Goal: Check status: Check status

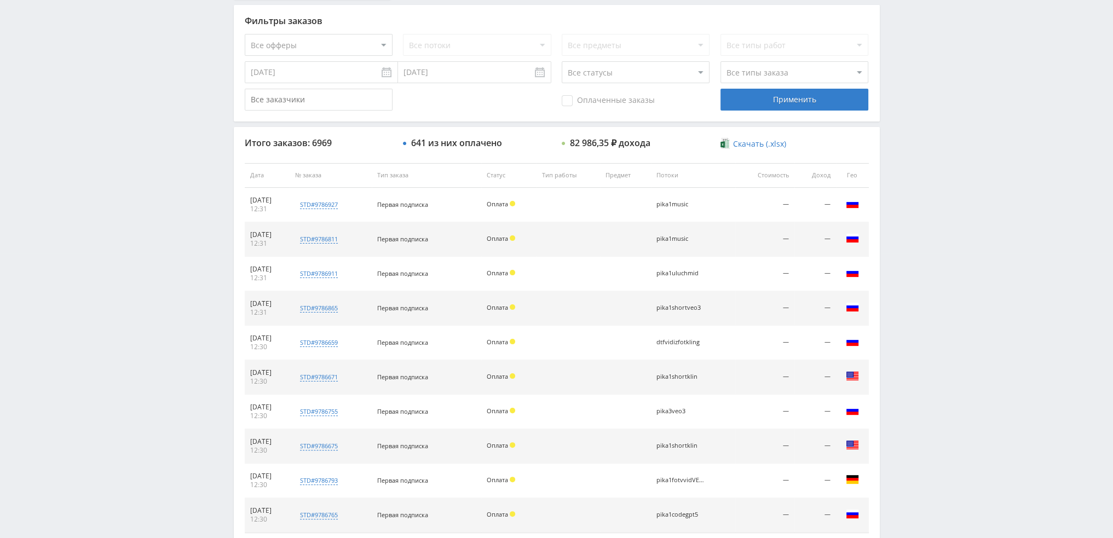
scroll to position [379, 0]
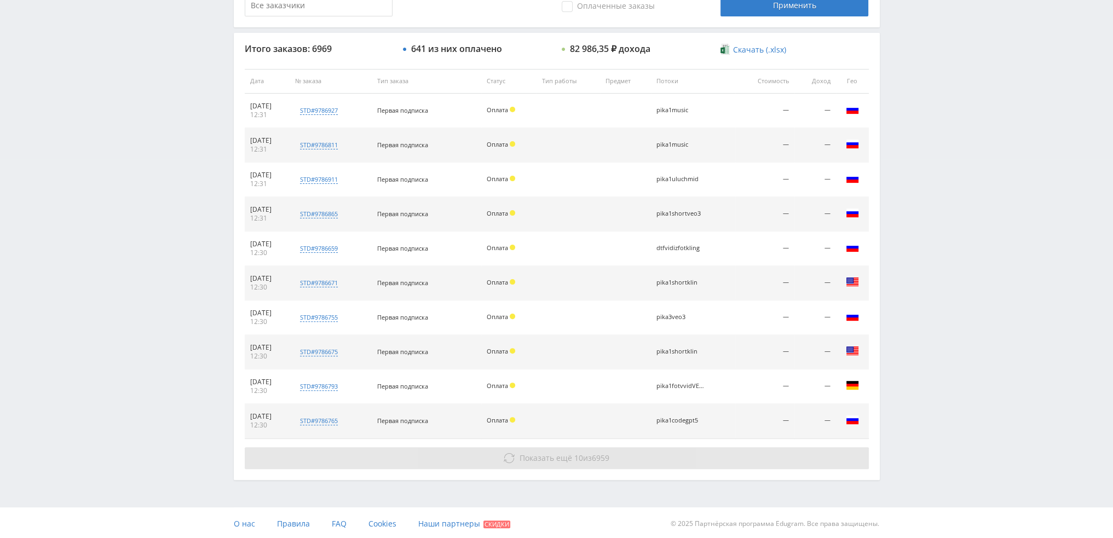
click at [498, 457] on button "Показать ещё 10 из 6959" at bounding box center [557, 458] width 624 height 22
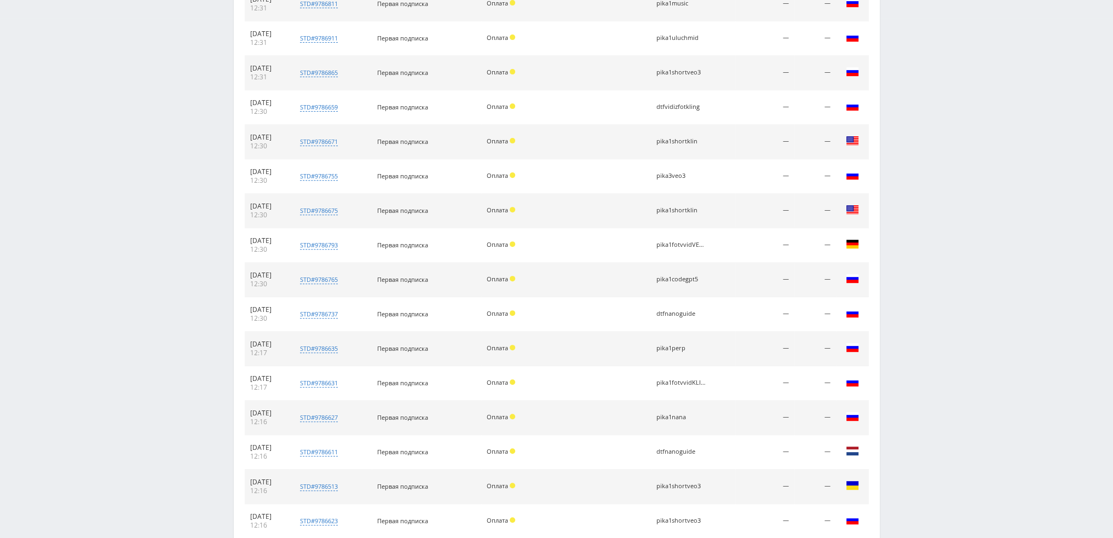
scroll to position [653, 0]
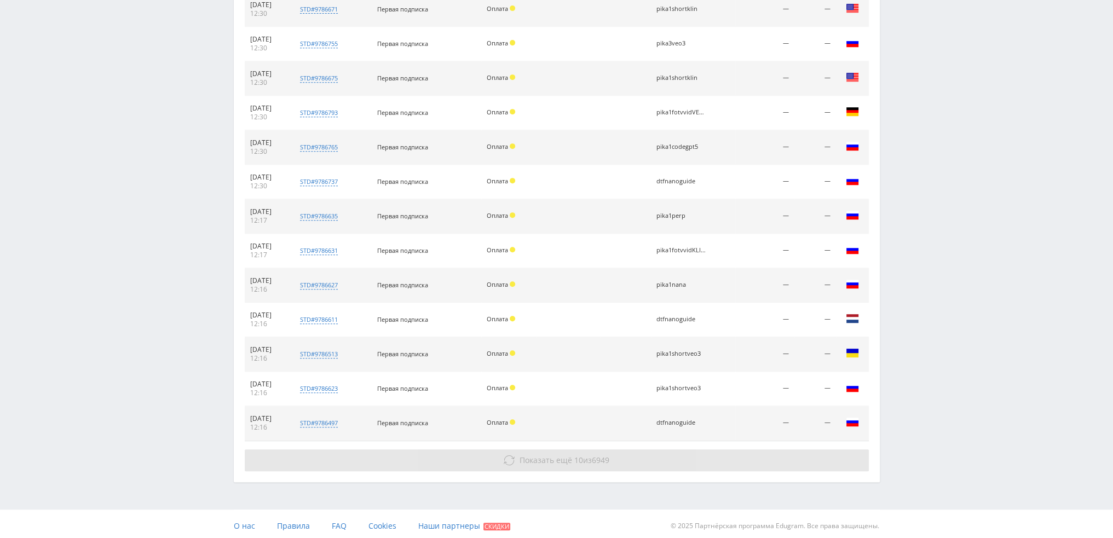
click at [534, 457] on span "Показать ещё" at bounding box center [546, 460] width 53 height 10
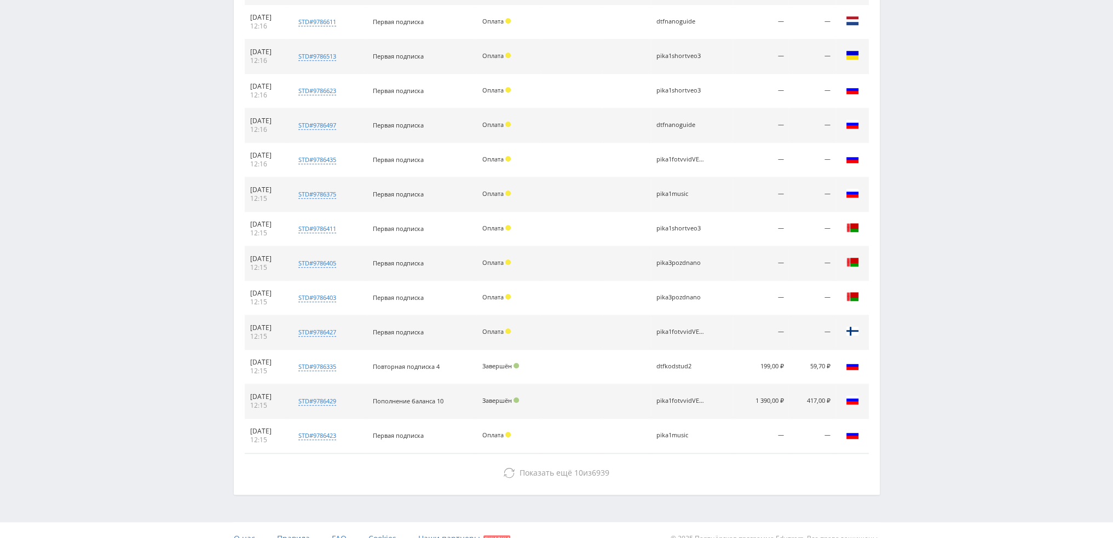
scroll to position [964, 0]
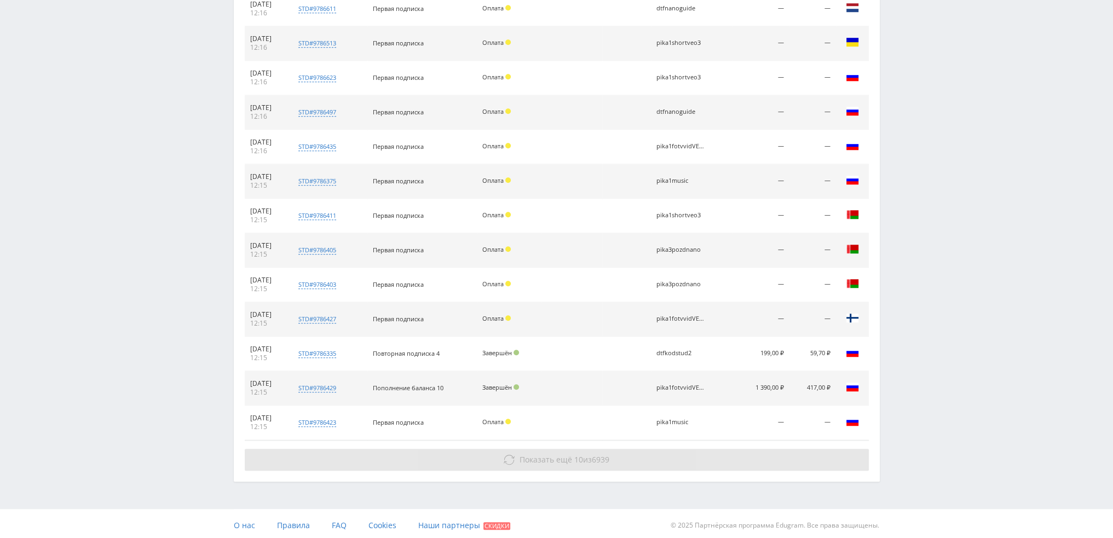
click at [528, 459] on span "Показать ещё" at bounding box center [546, 460] width 53 height 10
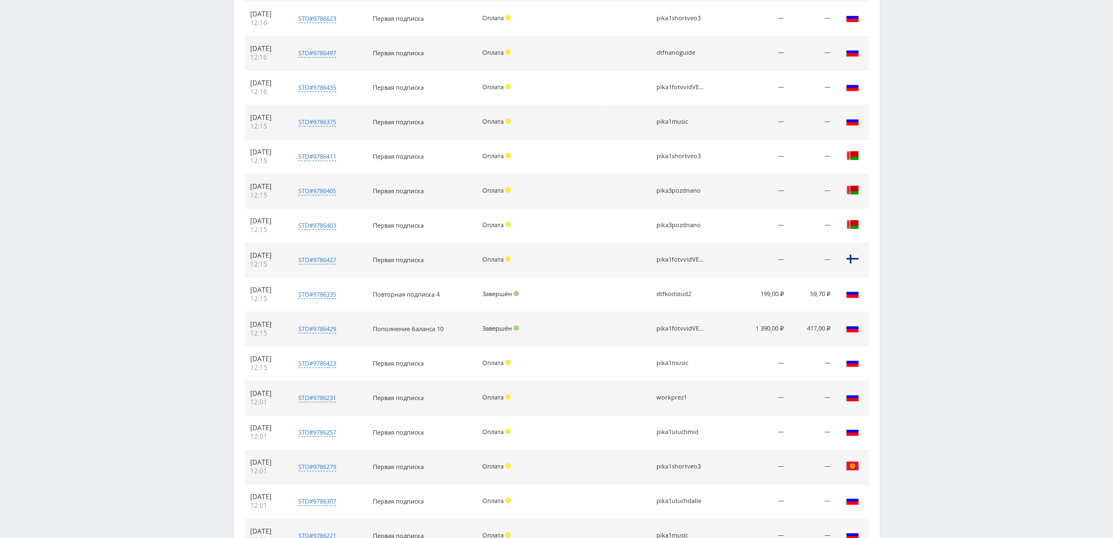
scroll to position [1292, 0]
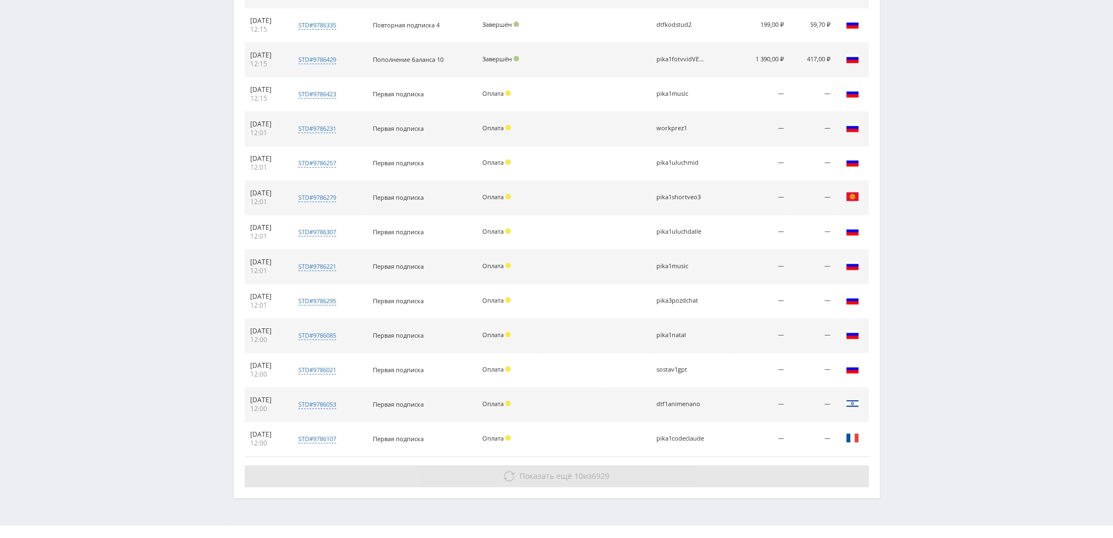
click at [515, 474] on button "Показать ещё 10 из 6929" at bounding box center [557, 476] width 624 height 22
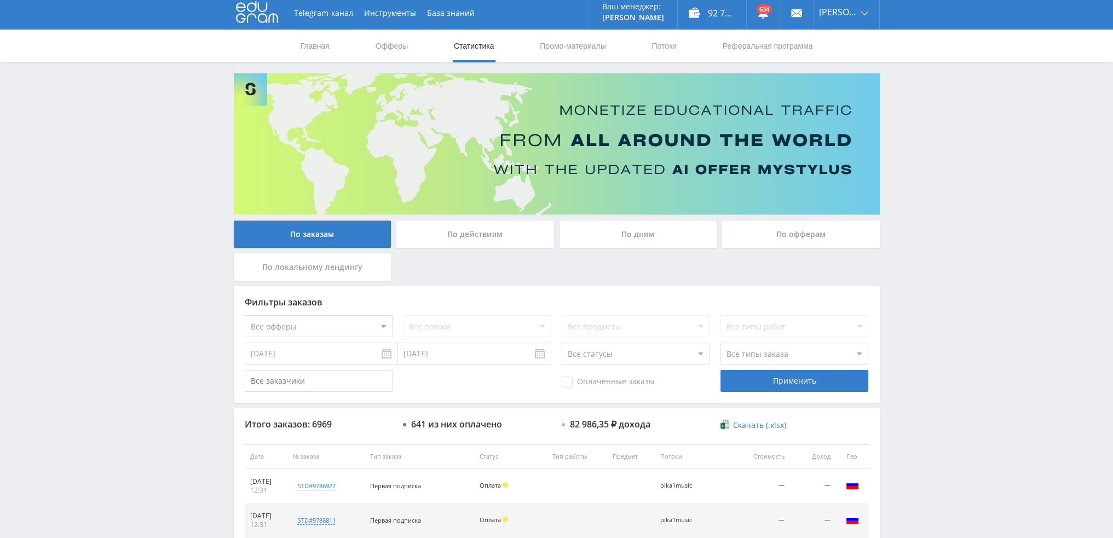
scroll to position [0, 0]
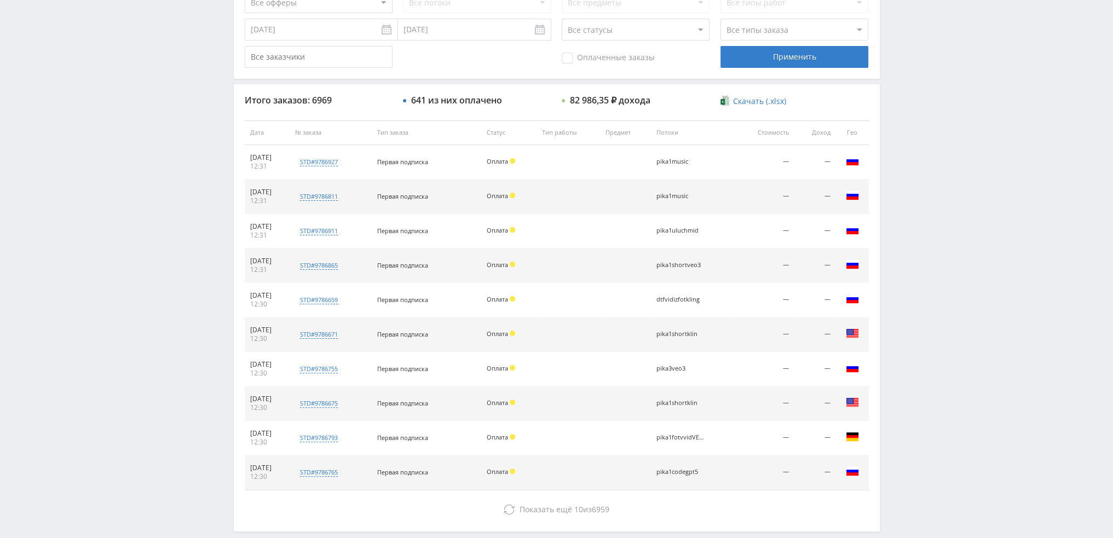
scroll to position [329, 0]
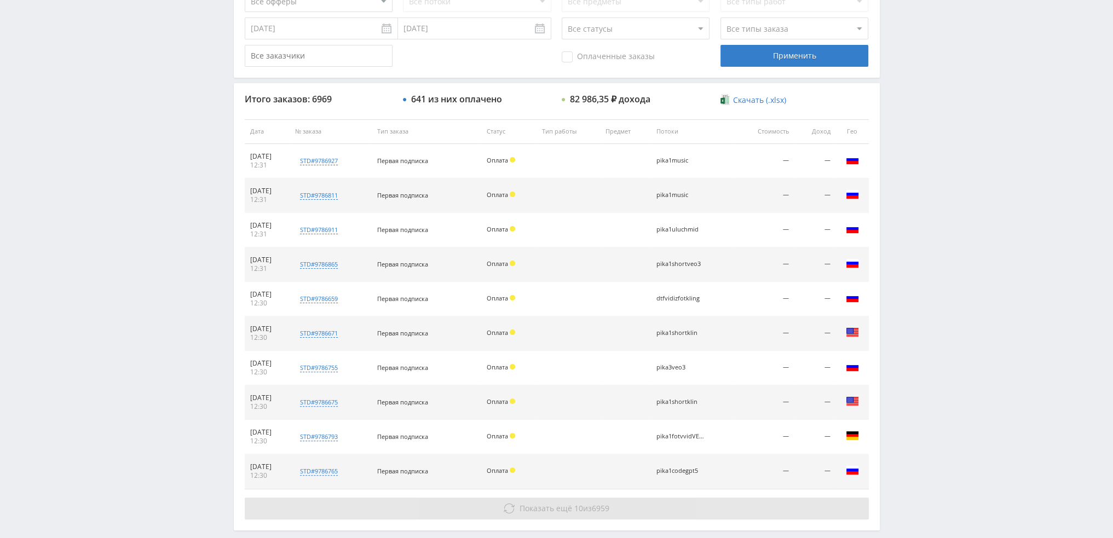
click at [520, 503] on span "Показать ещё" at bounding box center [546, 508] width 53 height 10
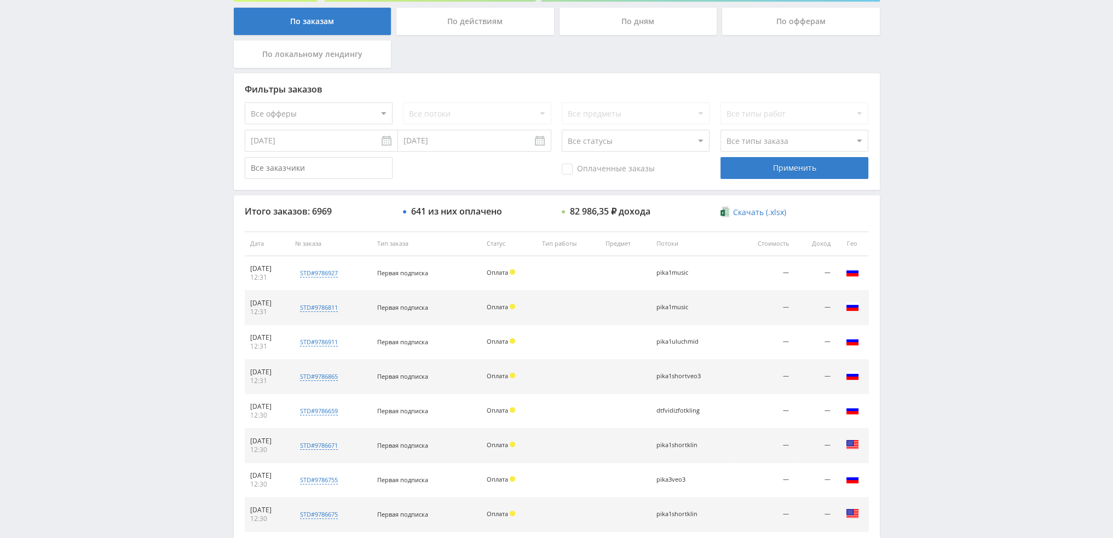
scroll to position [0, 0]
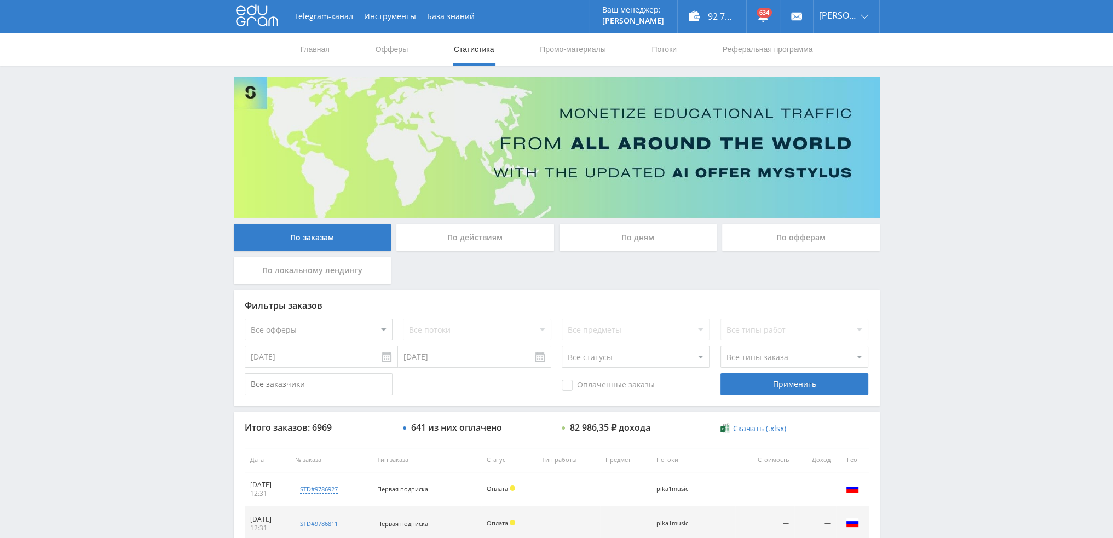
click at [654, 233] on div "По дням" at bounding box center [639, 237] width 158 height 27
click at [0, 0] on input "По дням" at bounding box center [0, 0] width 0 height 0
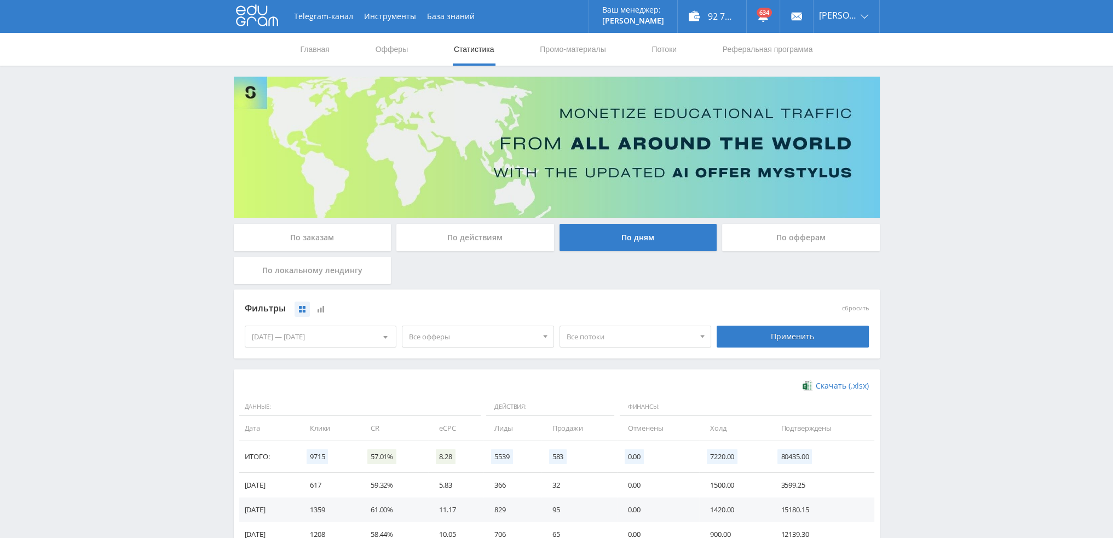
click at [455, 337] on span "Все офферы" at bounding box center [473, 336] width 128 height 21
click at [442, 452] on button "Study AI (RevShare)" at bounding box center [477, 451] width 151 height 15
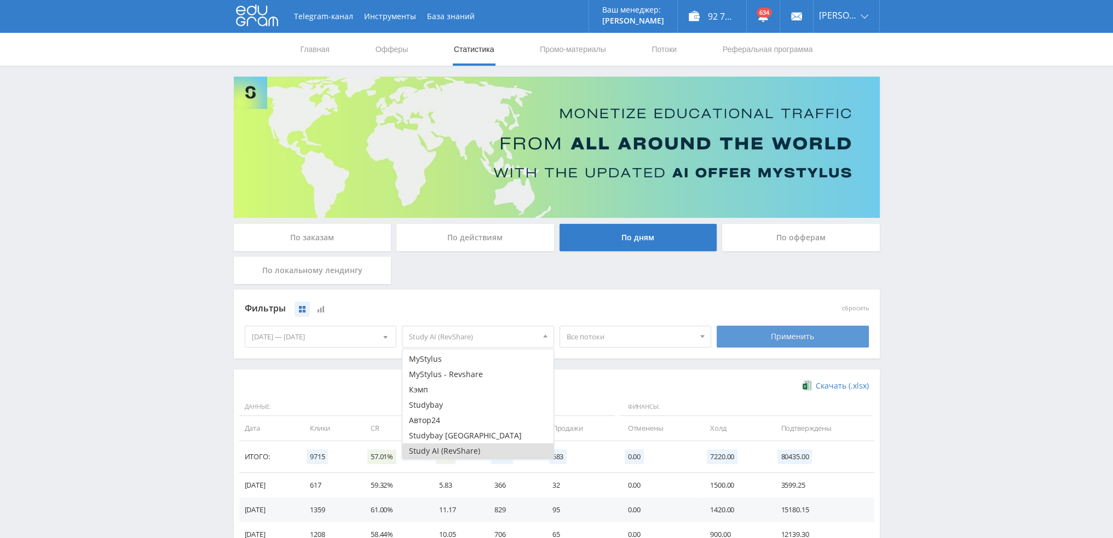
click at [813, 341] on div "Применить" at bounding box center [793, 337] width 152 height 22
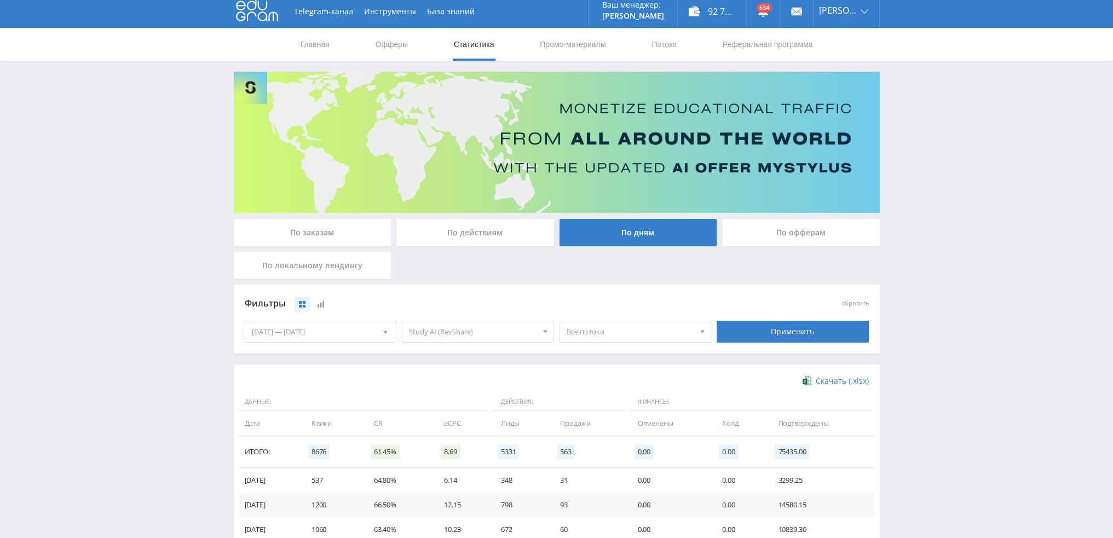
scroll to position [0, 0]
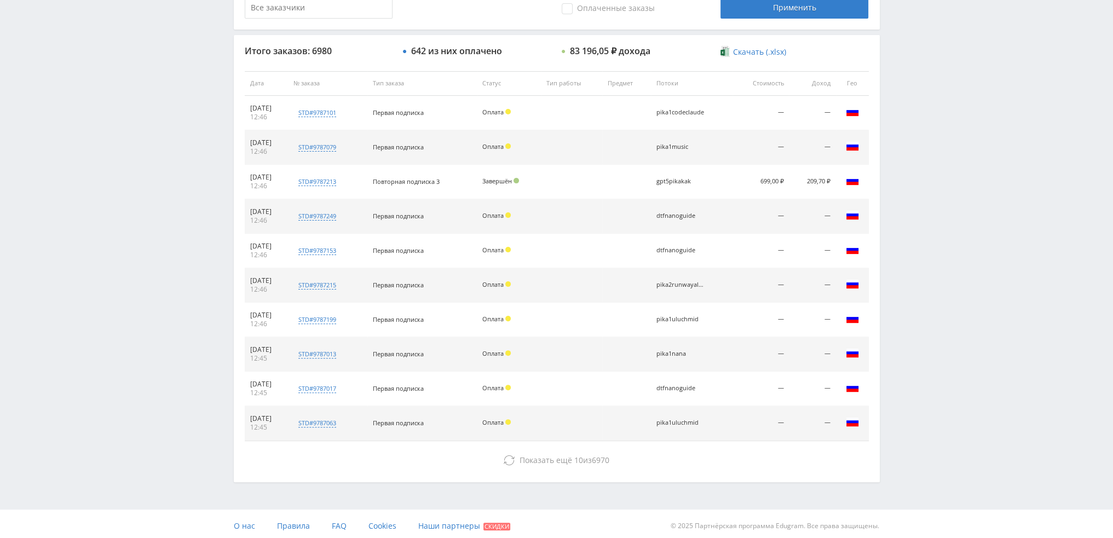
scroll to position [379, 0]
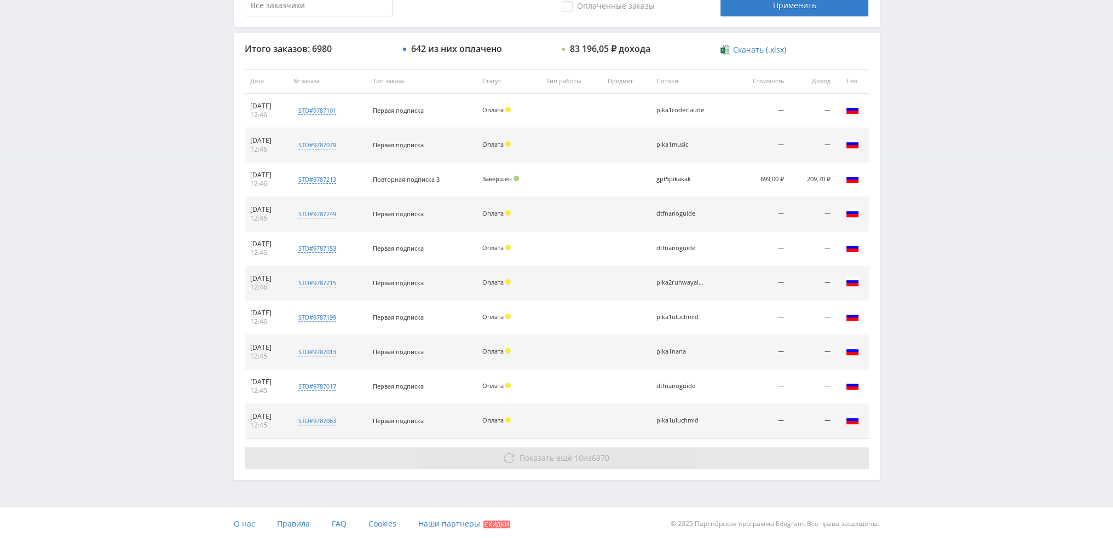
click at [506, 464] on button "Показать ещё 10 из 6970" at bounding box center [557, 458] width 624 height 22
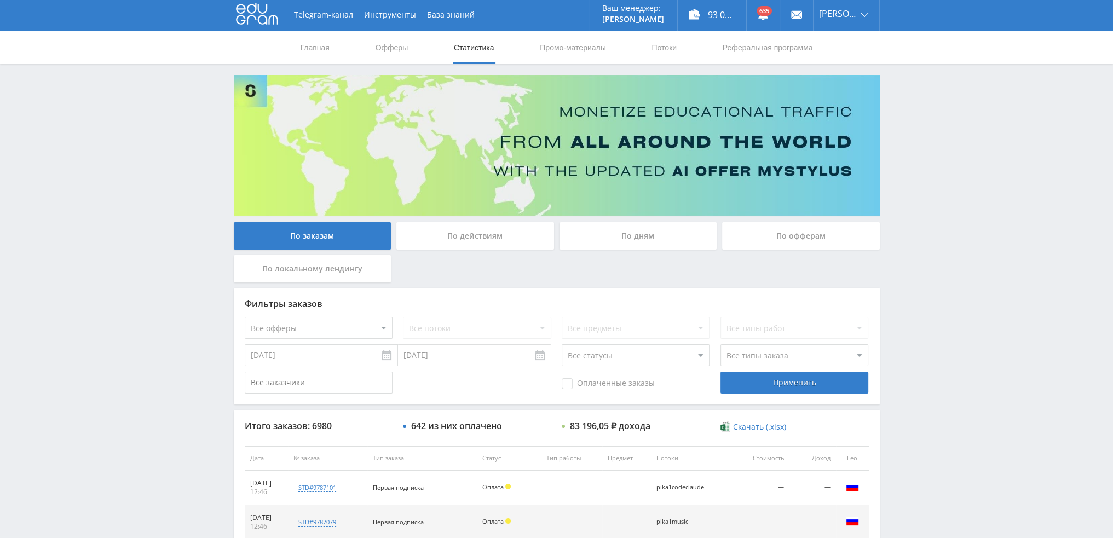
scroll to position [0, 0]
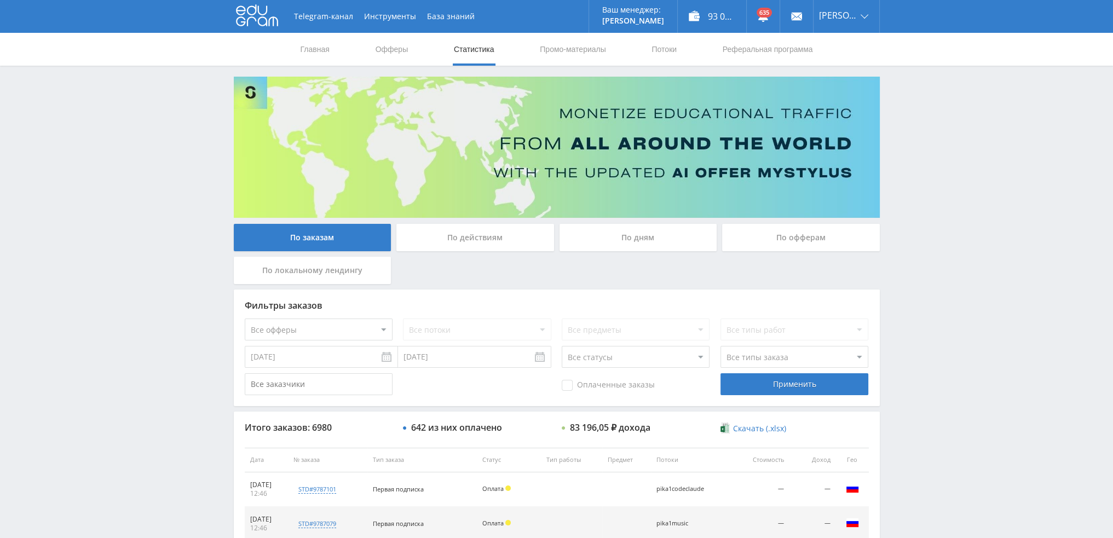
click at [640, 240] on div "По дням" at bounding box center [639, 237] width 158 height 27
click at [0, 0] on input "По дням" at bounding box center [0, 0] width 0 height 0
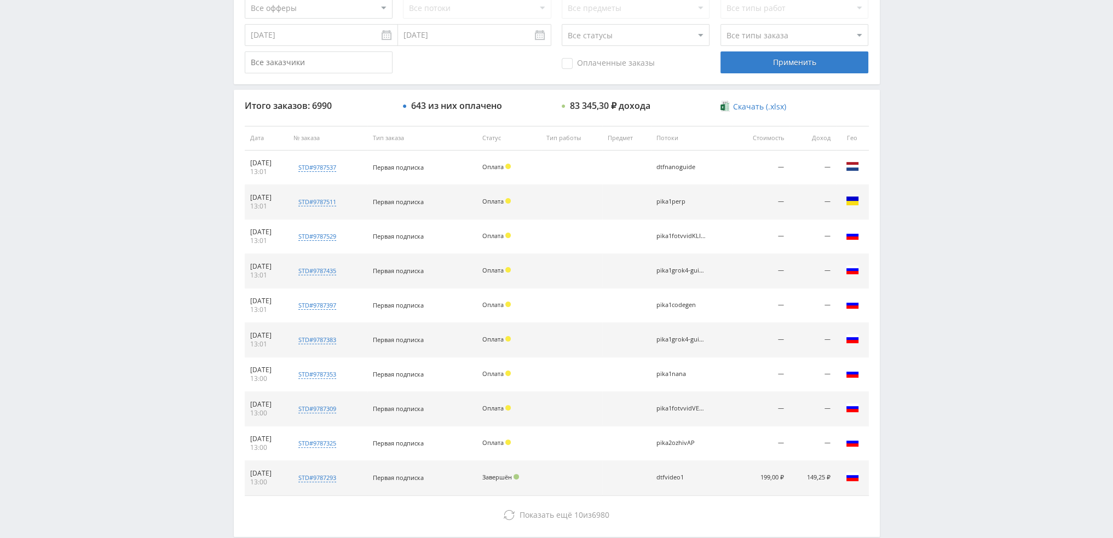
scroll to position [379, 0]
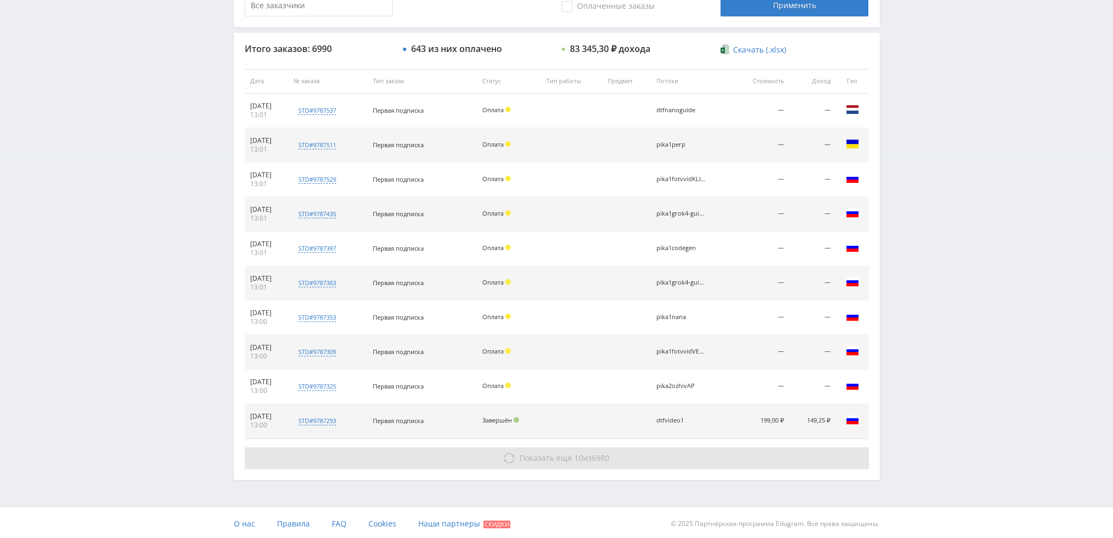
click at [568, 458] on span "Показать ещё" at bounding box center [546, 458] width 53 height 10
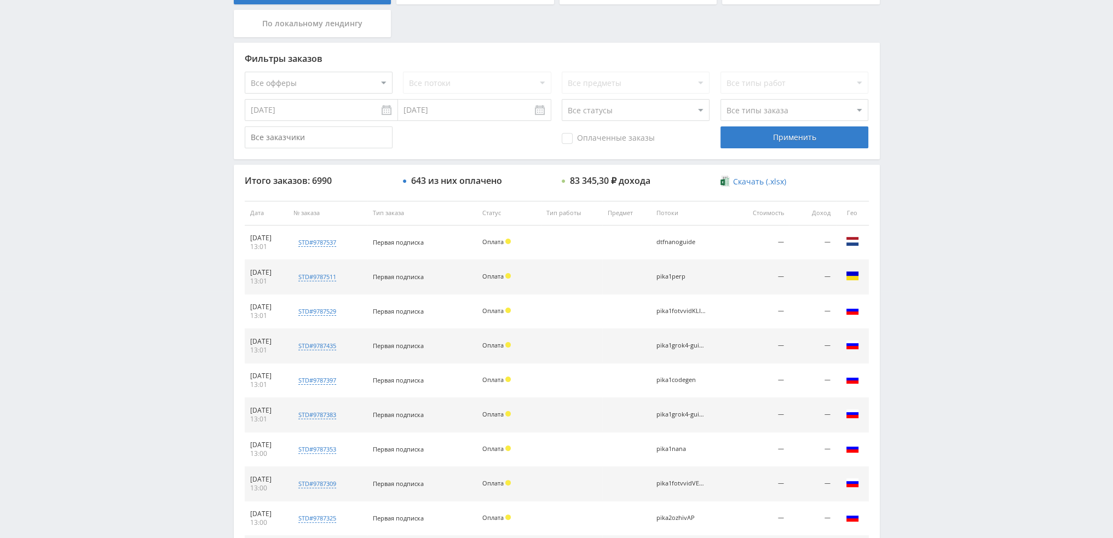
scroll to position [66, 0]
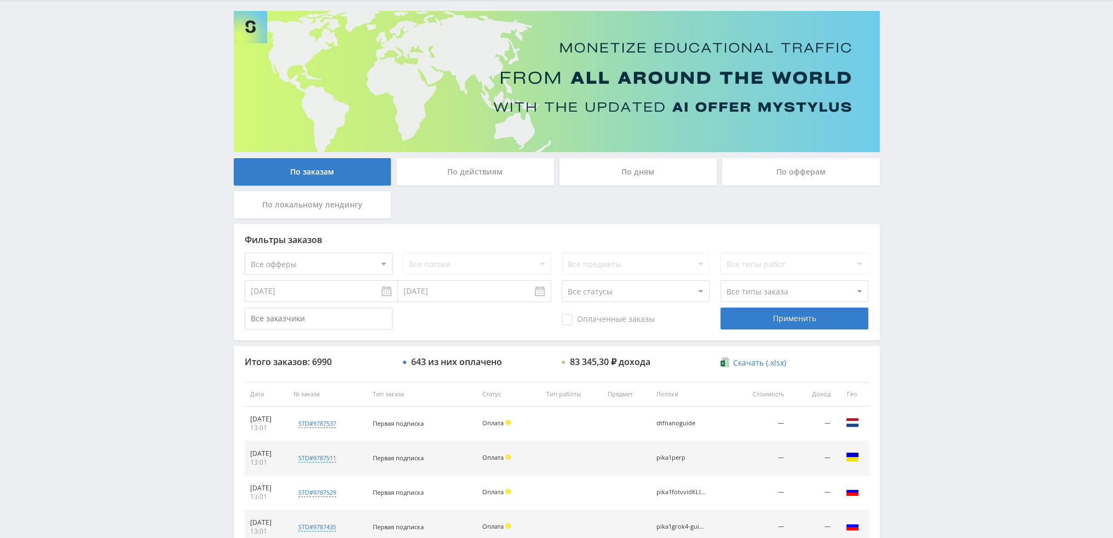
click at [626, 175] on div "По дням" at bounding box center [639, 171] width 158 height 27
click at [0, 0] on input "По дням" at bounding box center [0, 0] width 0 height 0
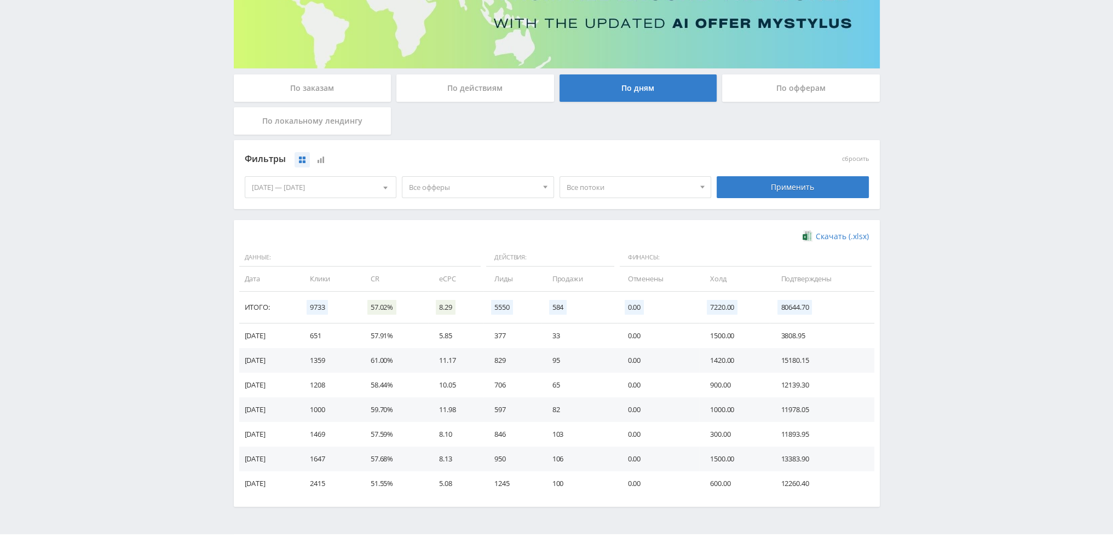
scroll to position [164, 0]
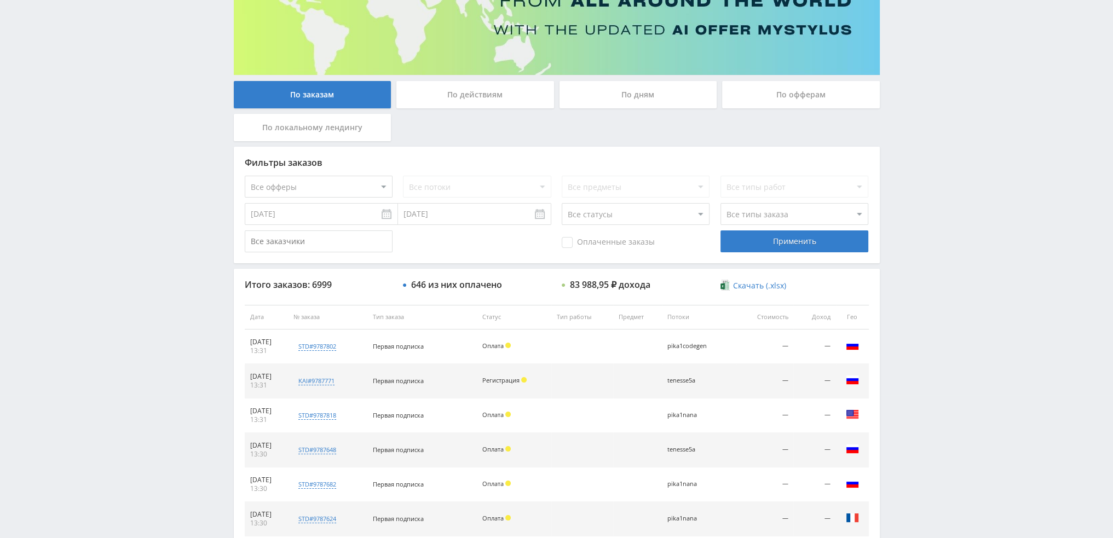
scroll to position [379, 0]
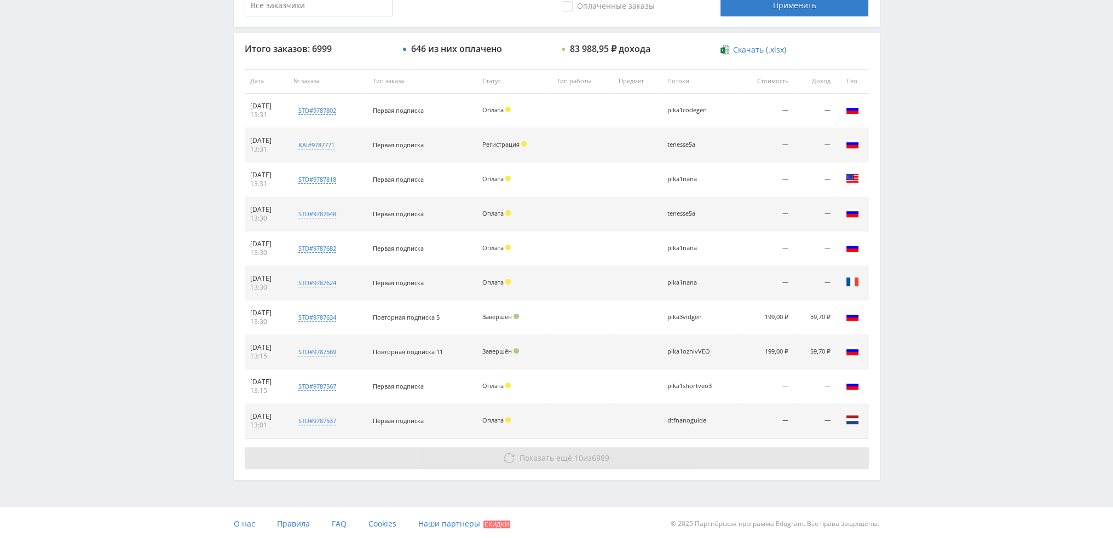
click at [576, 467] on button "Показать ещё 10 из 6989" at bounding box center [557, 458] width 624 height 22
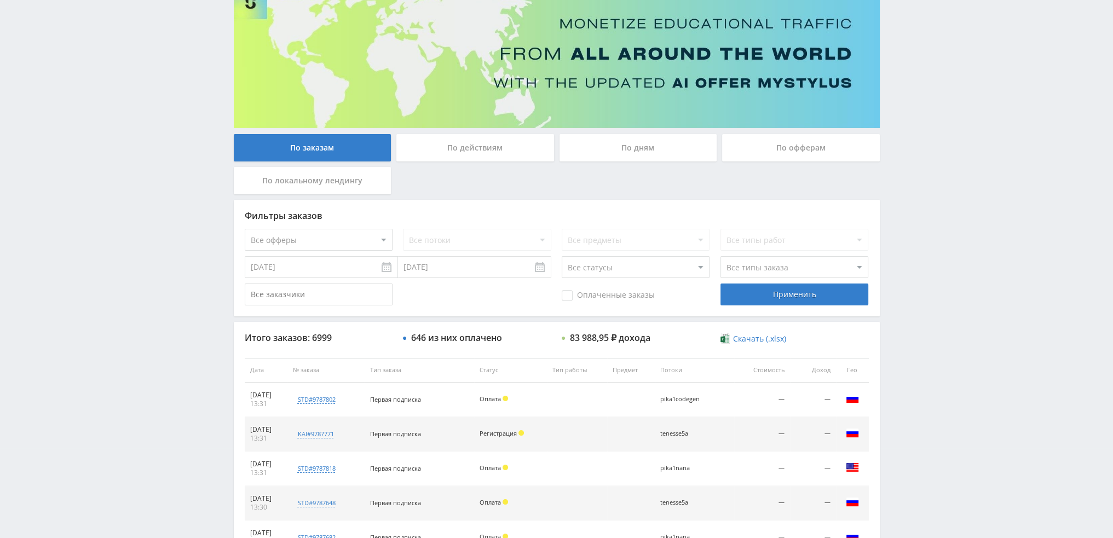
scroll to position [50, 0]
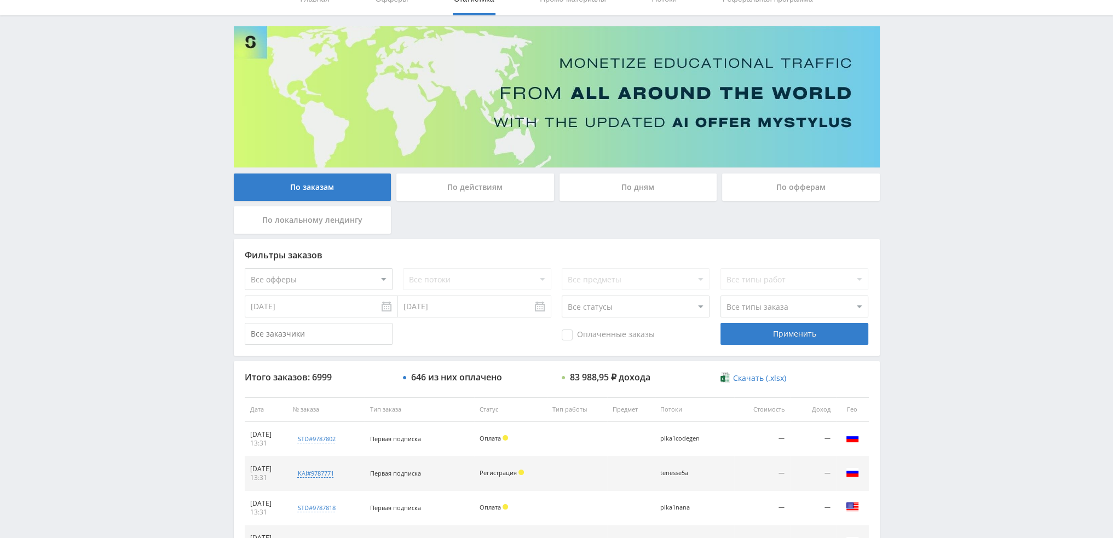
click at [631, 191] on div "По дням" at bounding box center [639, 187] width 158 height 27
click at [0, 0] on input "По дням" at bounding box center [0, 0] width 0 height 0
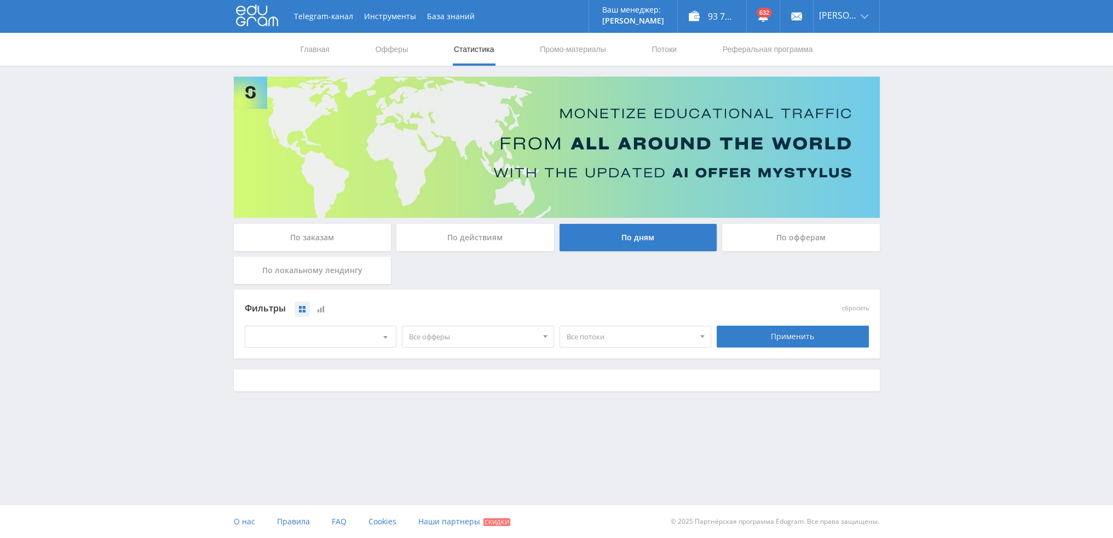
scroll to position [0, 0]
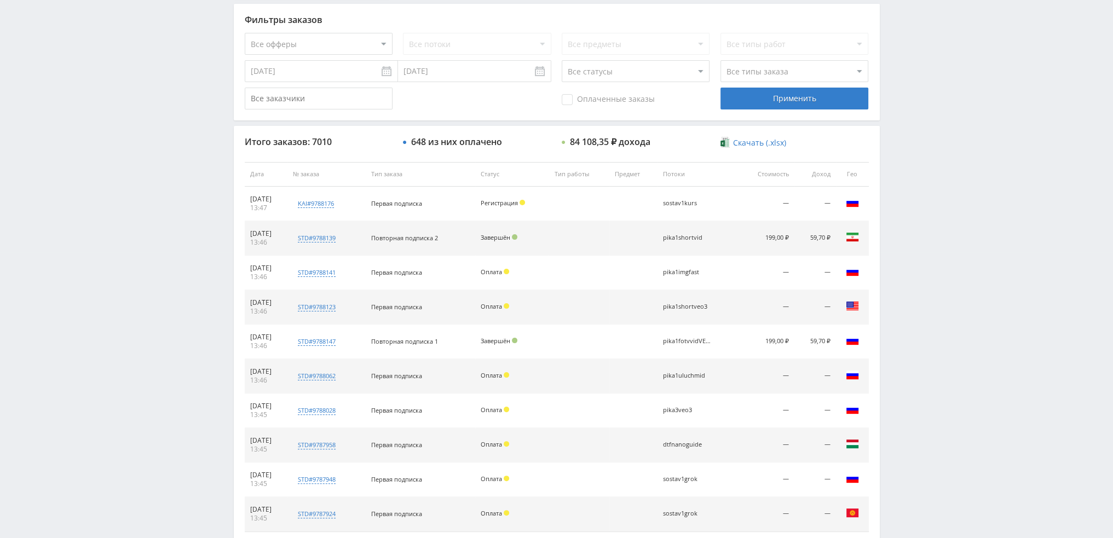
scroll to position [379, 0]
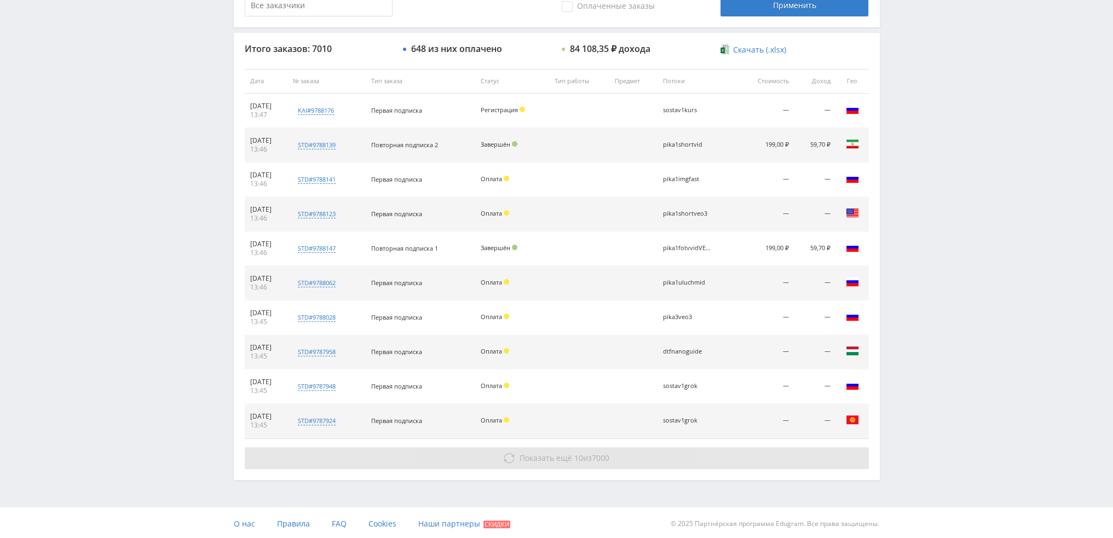
click at [550, 457] on span "Показать ещё" at bounding box center [546, 458] width 53 height 10
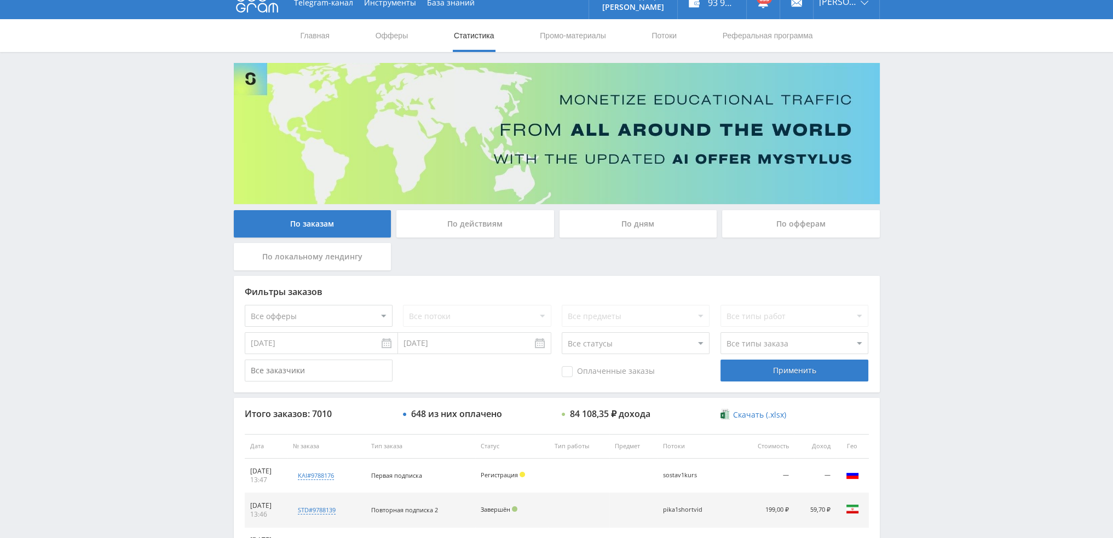
scroll to position [0, 0]
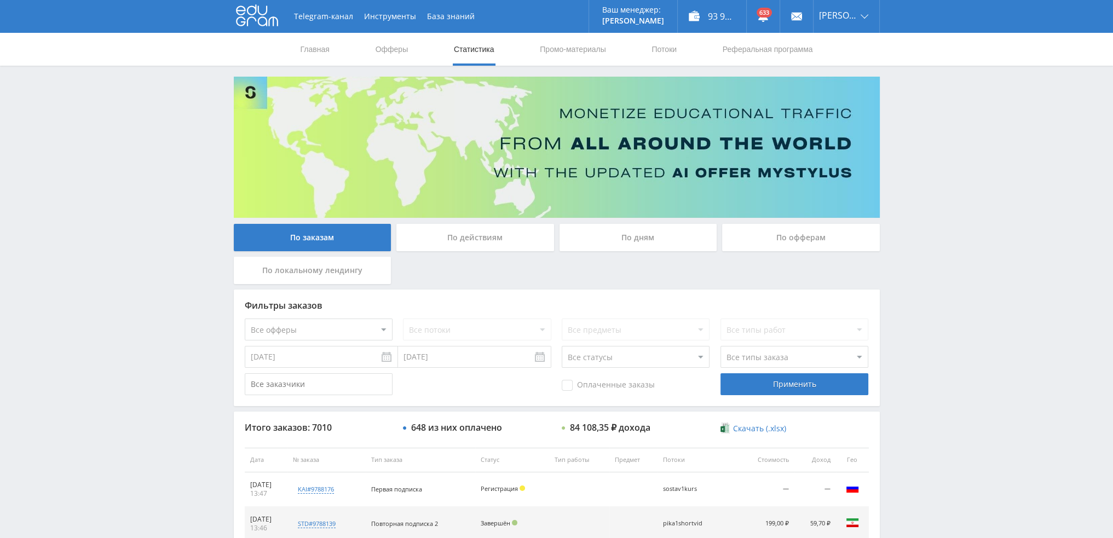
click at [614, 234] on div "По дням" at bounding box center [639, 237] width 158 height 27
click at [0, 0] on input "По дням" at bounding box center [0, 0] width 0 height 0
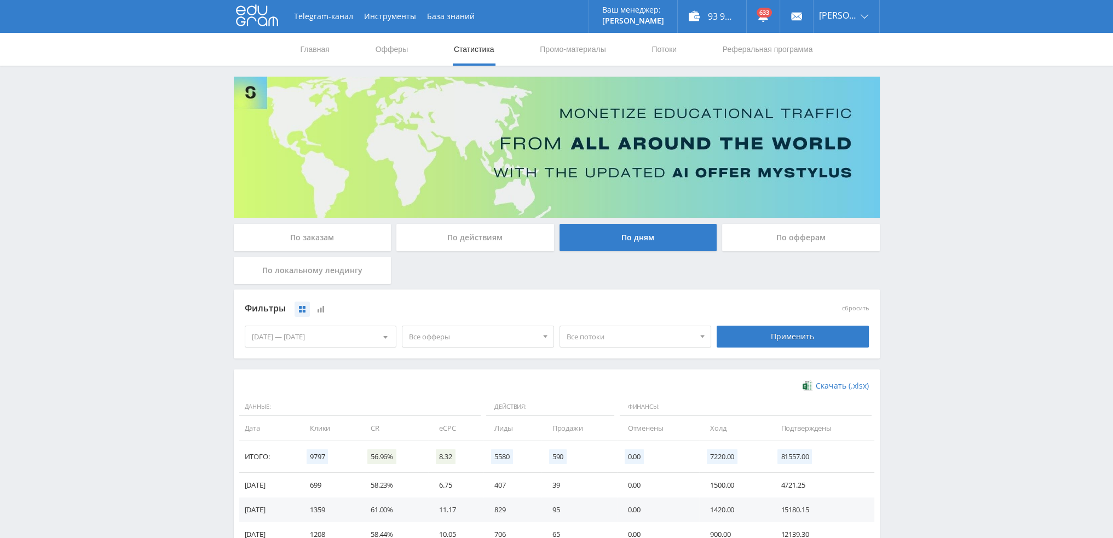
click at [481, 339] on span "Все офферы" at bounding box center [473, 336] width 128 height 21
click at [437, 398] on button "Кэмп" at bounding box center [477, 402] width 151 height 15
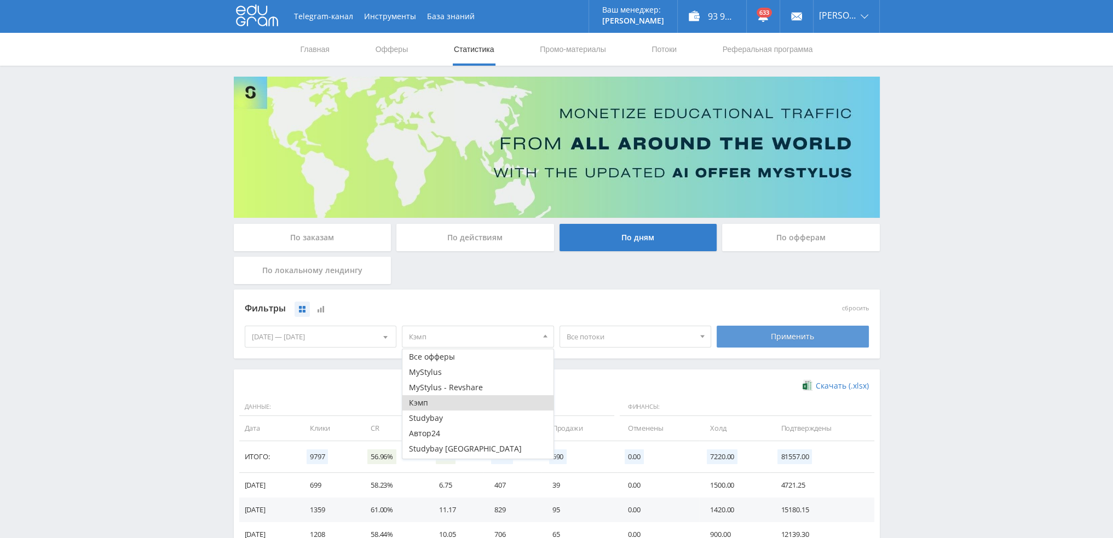
click at [767, 346] on div "Применить" at bounding box center [793, 337] width 152 height 22
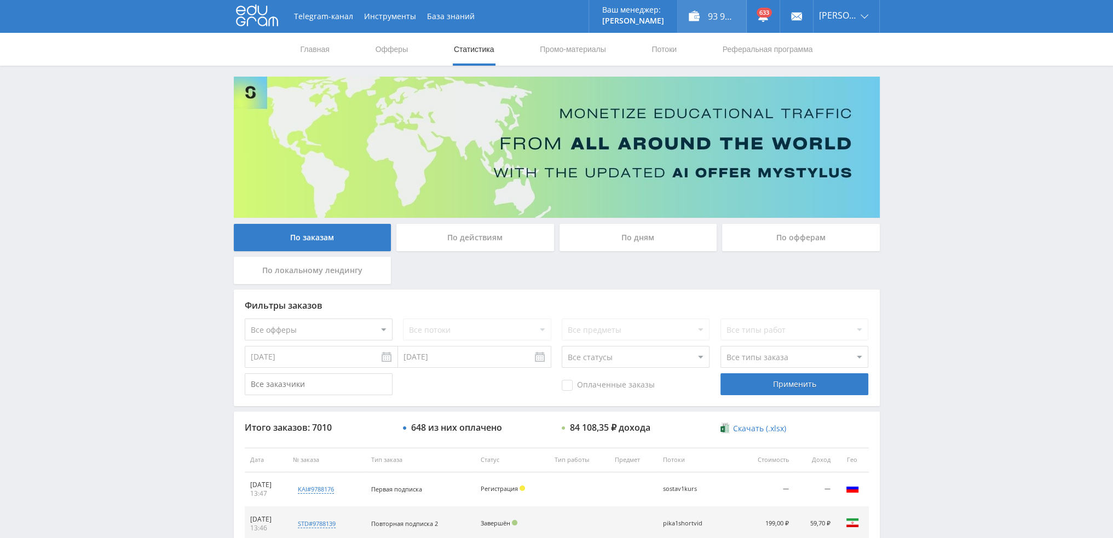
click at [716, 13] on div "93 913,00 ₽" at bounding box center [712, 16] width 68 height 33
